Goal: Communication & Community: Answer question/provide support

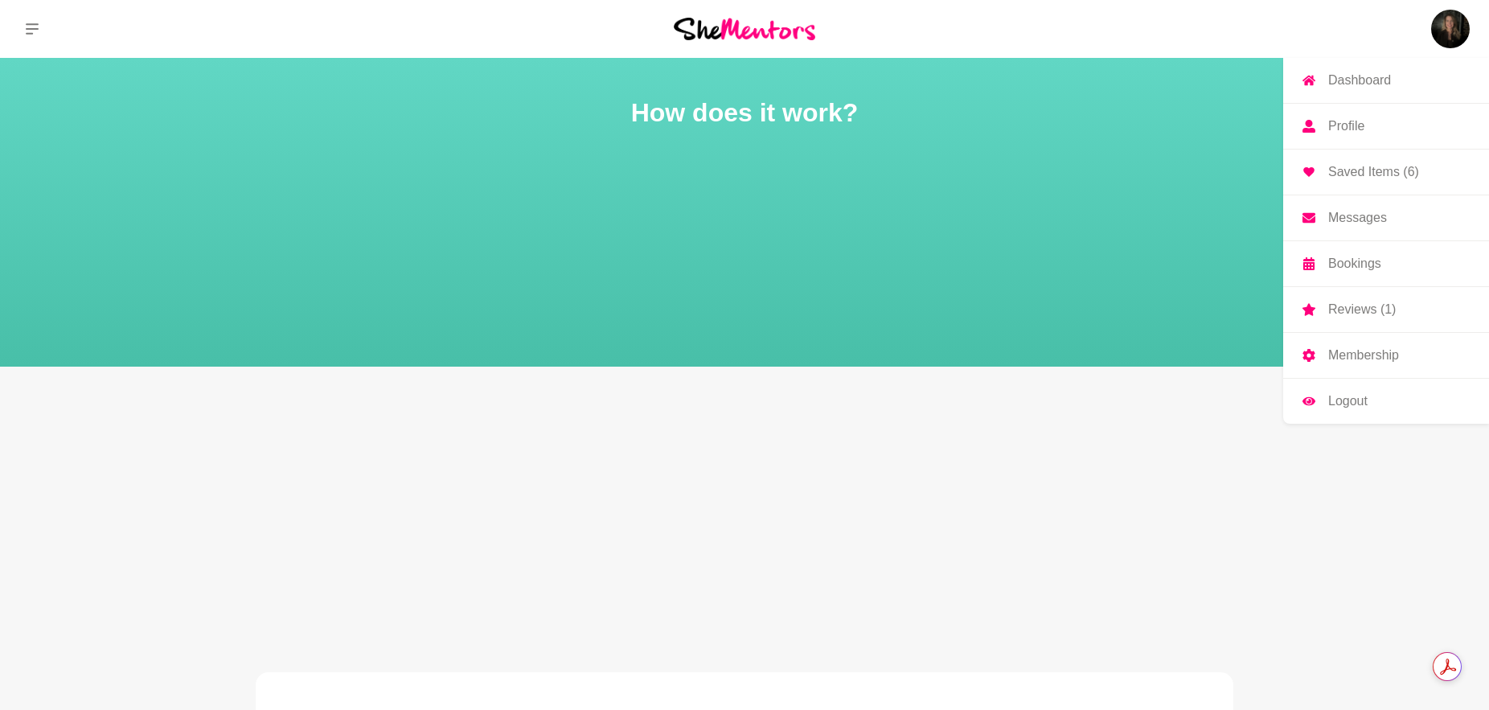
click at [1366, 349] on p "Membership" at bounding box center [1363, 355] width 71 height 13
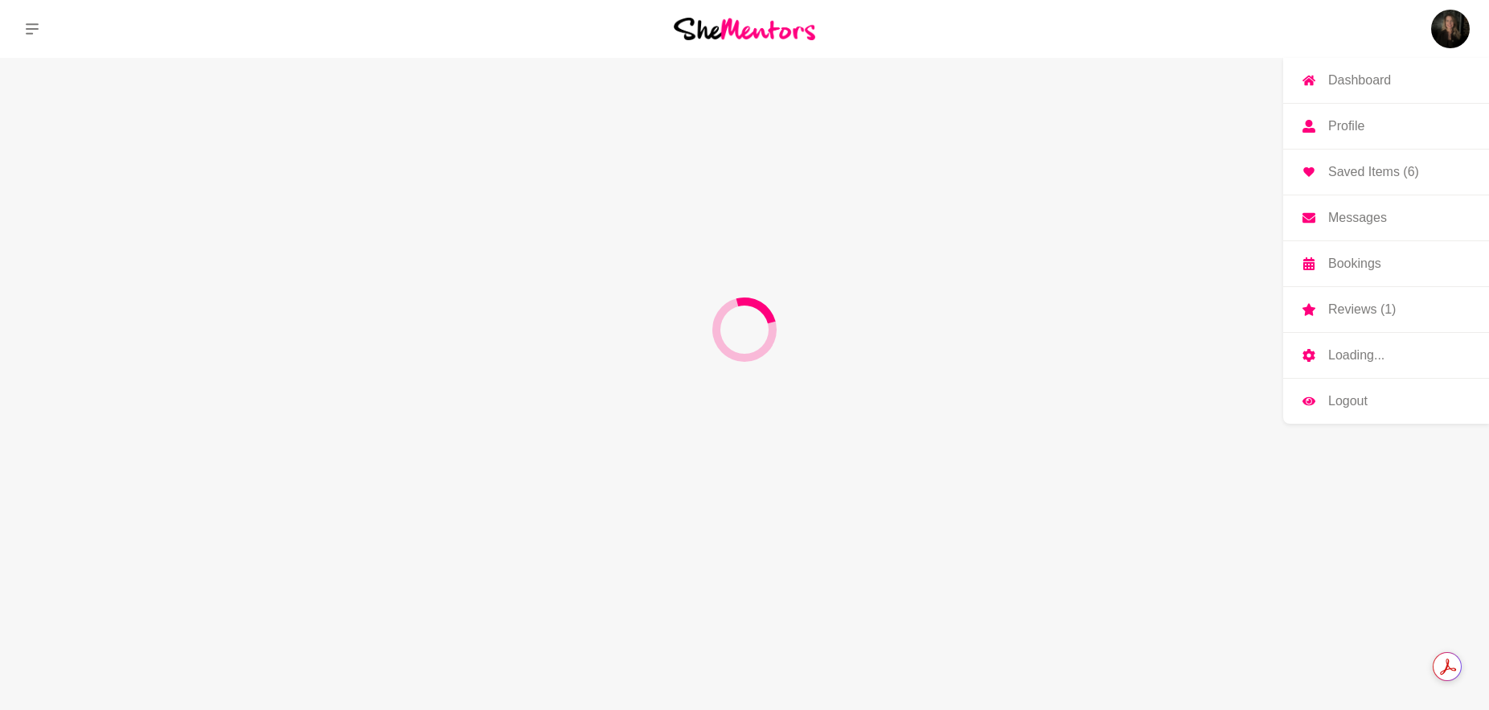
click at [1451, 14] on img at bounding box center [1450, 29] width 39 height 39
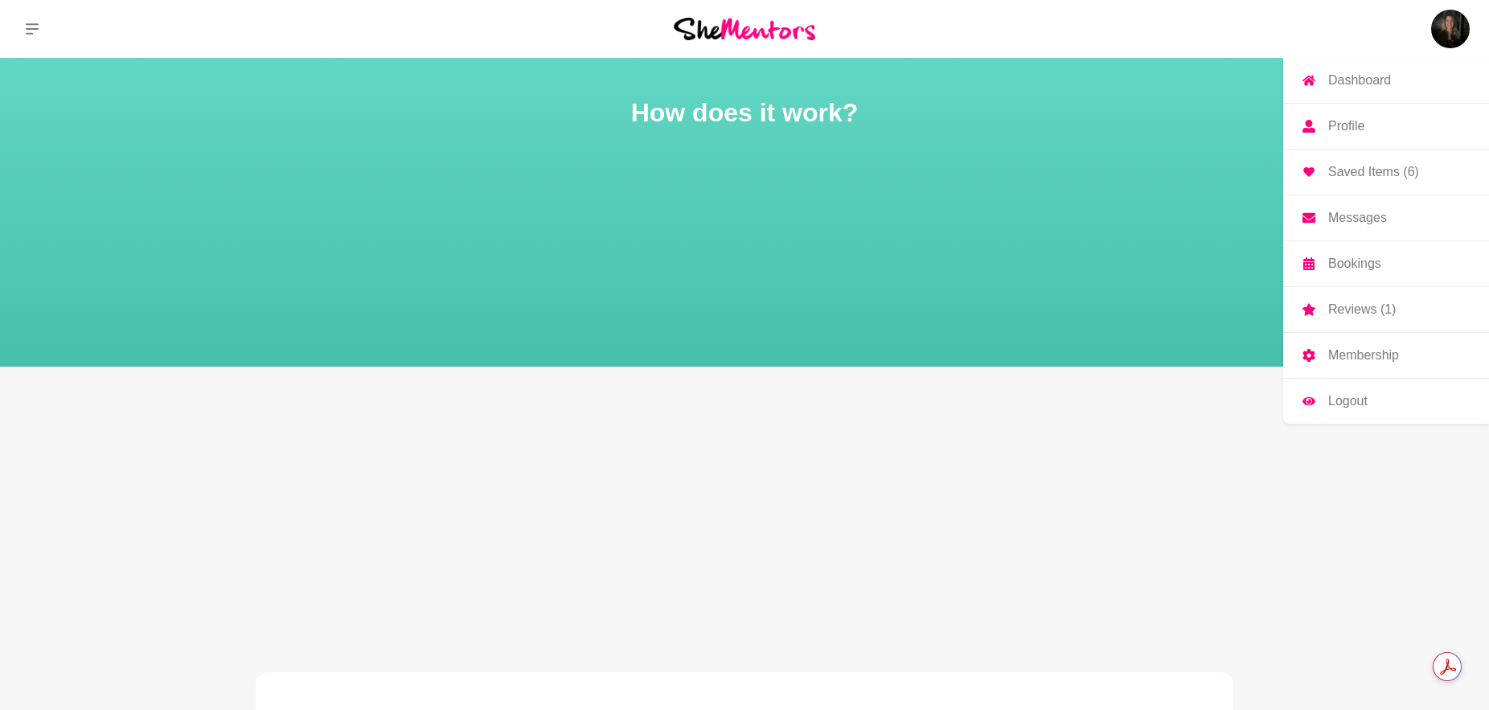
click at [1443, 27] on img at bounding box center [1450, 29] width 39 height 39
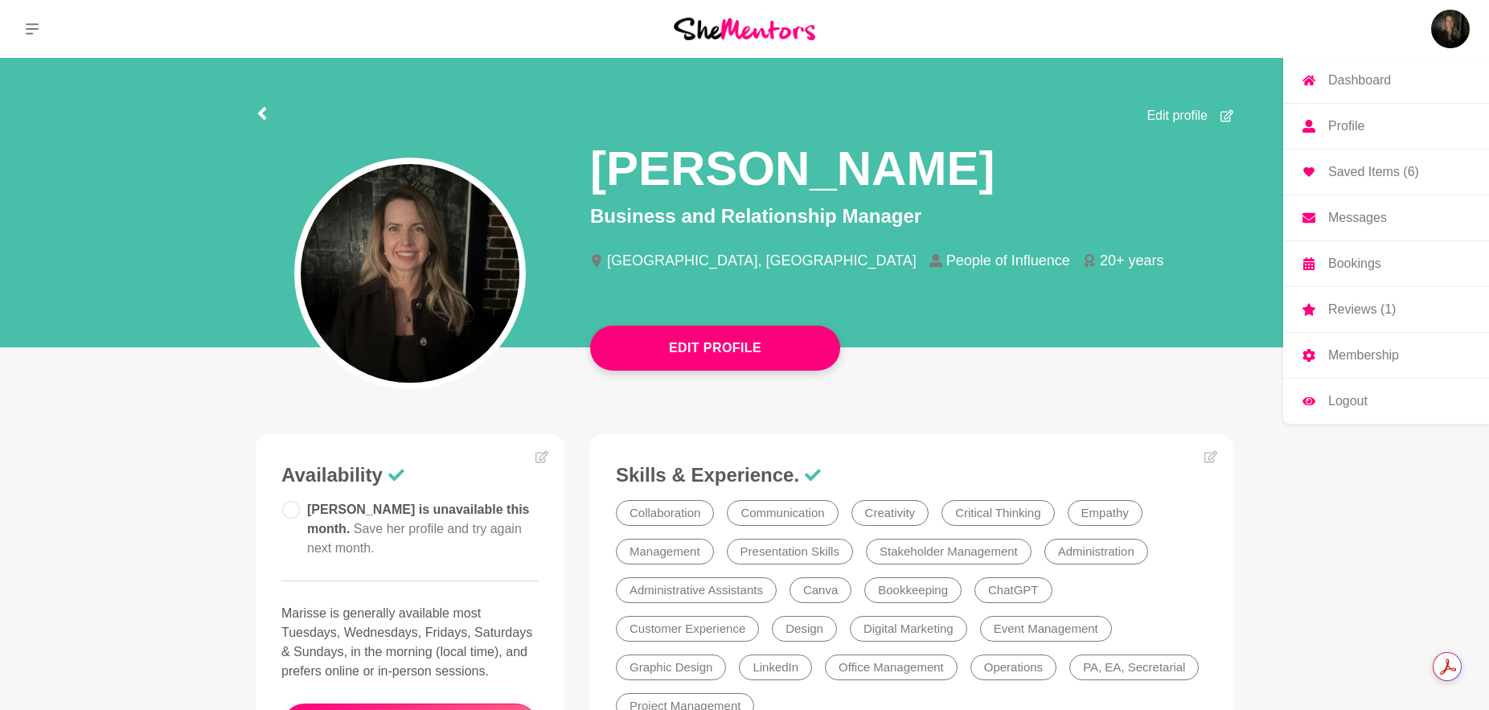
click at [1352, 211] on p "Messages" at bounding box center [1357, 217] width 59 height 13
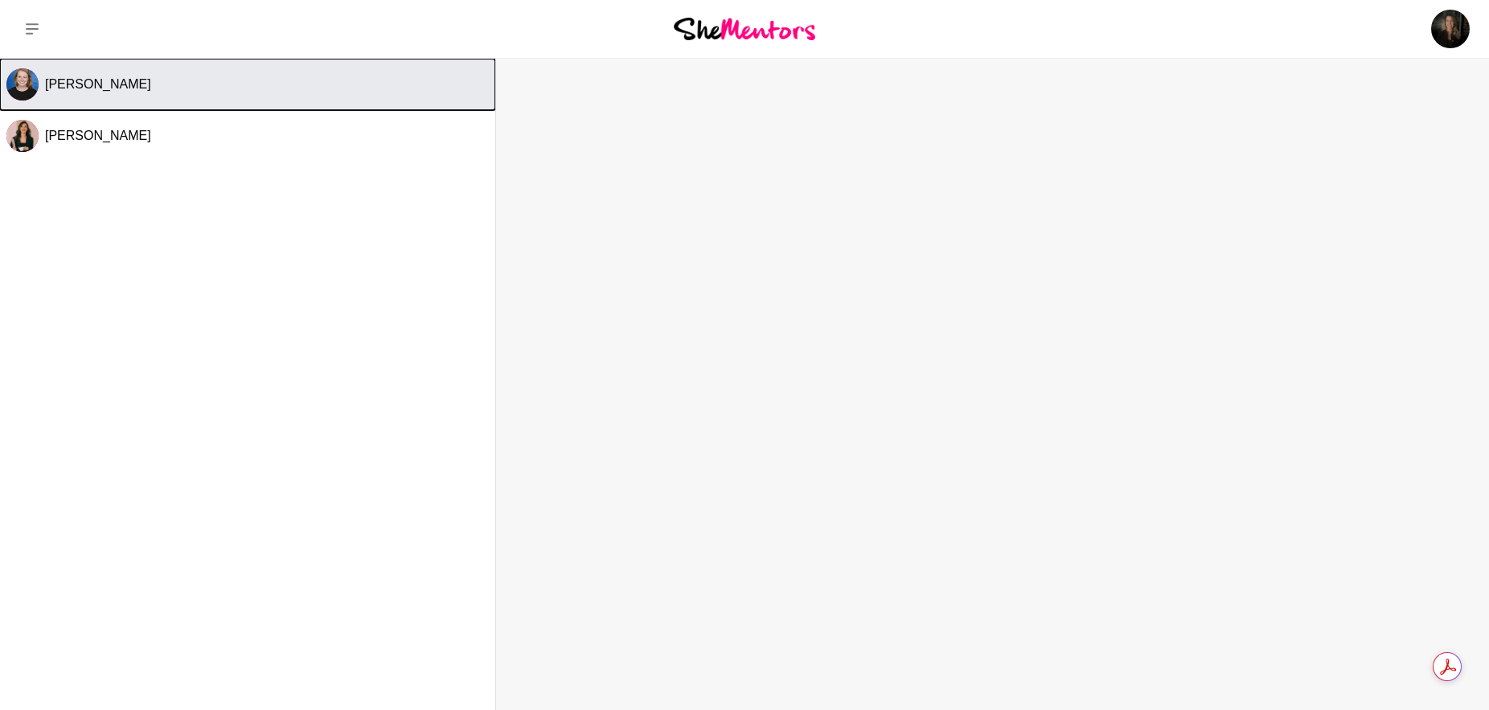
click at [113, 98] on button "[PERSON_NAME]" at bounding box center [247, 84] width 495 height 51
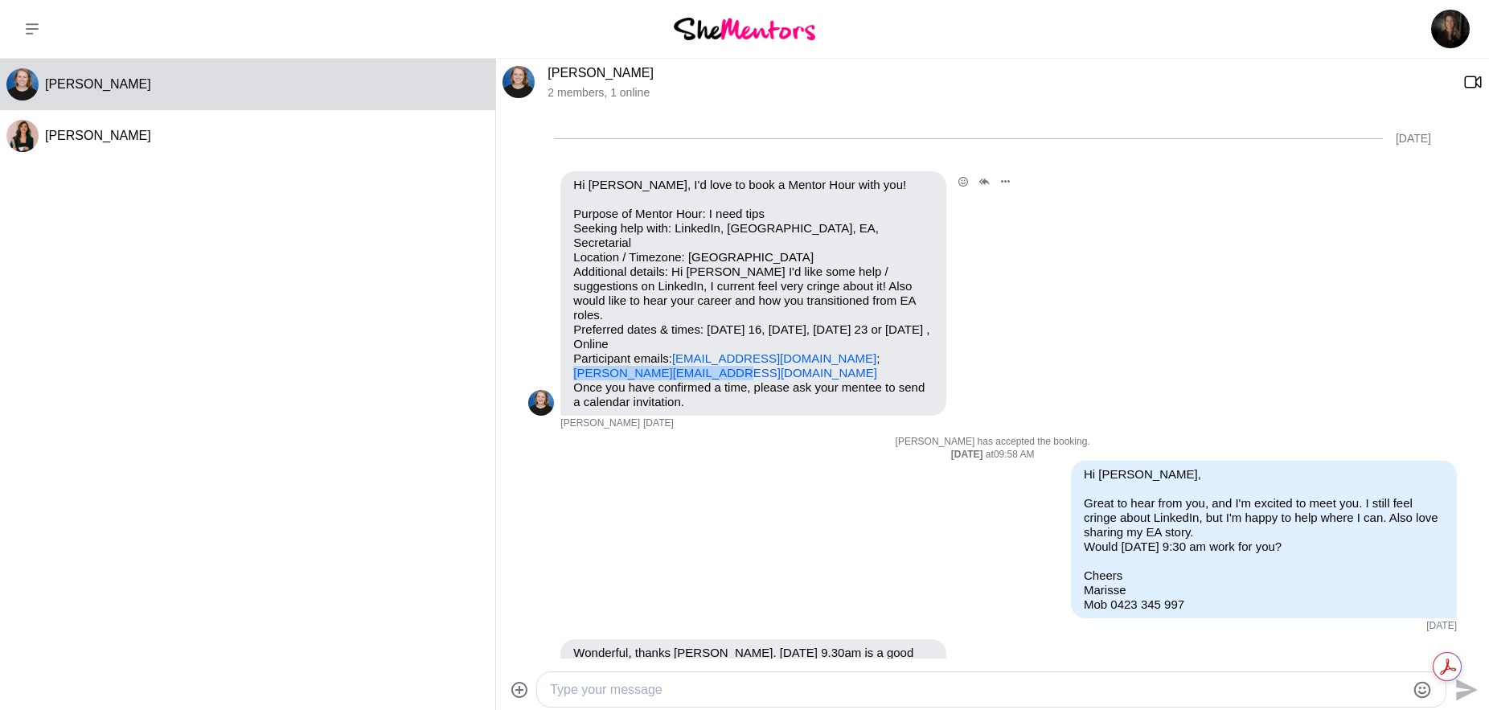
drag, startPoint x: 732, startPoint y: 343, endPoint x: 572, endPoint y: 344, distance: 159.2
click at [573, 344] on p "Purpose of Mentor Hour: I need tips Seeking help with: LinkedIn, [GEOGRAPHIC_DA…" at bounding box center [753, 294] width 360 height 174
copy link "[PERSON_NAME][EMAIL_ADDRESS][DOMAIN_NAME]"
